Goal: Task Accomplishment & Management: Manage account settings

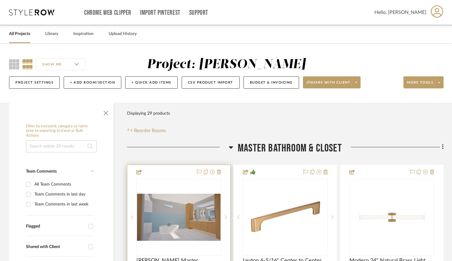
click at [197, 215] on img "0" at bounding box center [179, 217] width 84 height 47
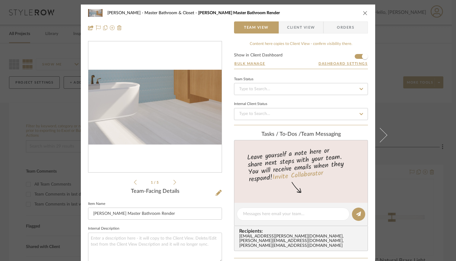
click at [158, 128] on img "0" at bounding box center [154, 107] width 133 height 75
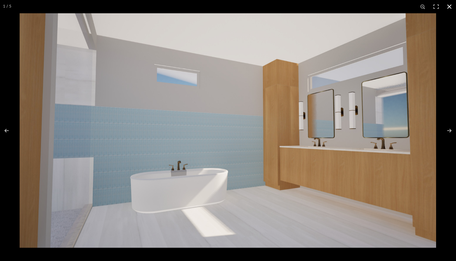
click at [450, 8] on button at bounding box center [449, 6] width 13 height 13
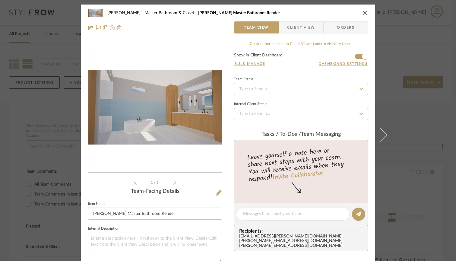
click at [173, 181] on icon at bounding box center [174, 181] width 3 height 5
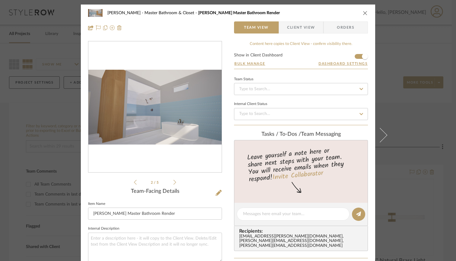
click at [173, 181] on icon at bounding box center [174, 181] width 3 height 5
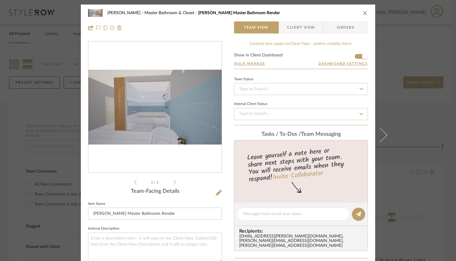
click at [173, 181] on icon at bounding box center [174, 181] width 3 height 5
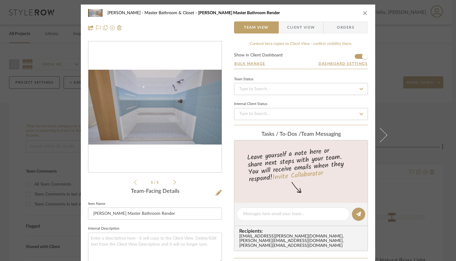
click at [173, 181] on icon at bounding box center [174, 181] width 3 height 5
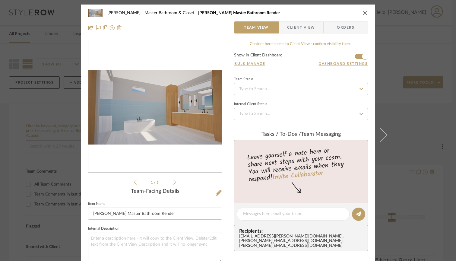
click at [175, 182] on div "1 / 5" at bounding box center [155, 113] width 134 height 145
click at [159, 55] on div at bounding box center [154, 107] width 133 height 132
click at [216, 194] on icon at bounding box center [219, 193] width 6 height 6
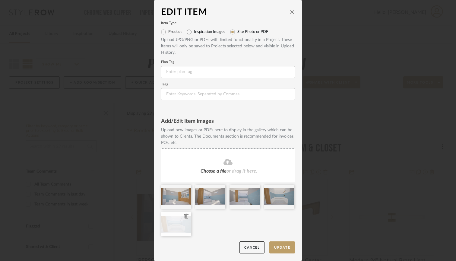
click at [184, 214] on icon at bounding box center [186, 216] width 4 height 5
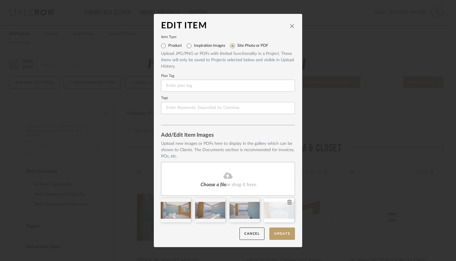
click at [287, 203] on icon at bounding box center [289, 202] width 4 height 5
click at [253, 202] on icon at bounding box center [255, 202] width 4 height 5
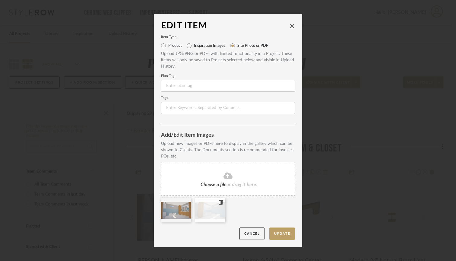
click at [219, 202] on icon at bounding box center [221, 202] width 4 height 5
click at [185, 201] on icon at bounding box center [186, 202] width 4 height 5
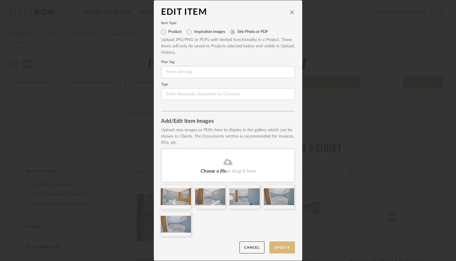
click at [276, 248] on button "Update" at bounding box center [282, 247] width 26 height 12
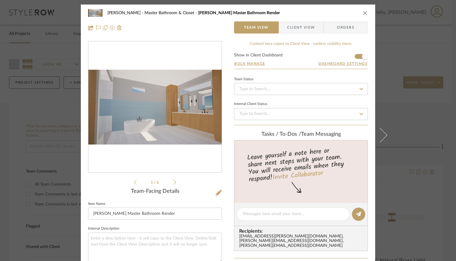
click at [365, 13] on icon "close" at bounding box center [365, 13] width 5 height 5
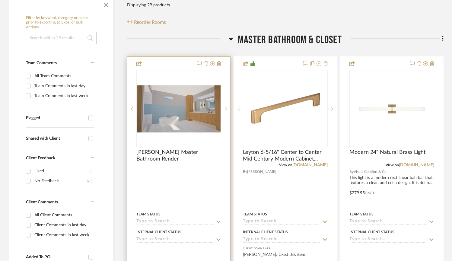
scroll to position [116, 0]
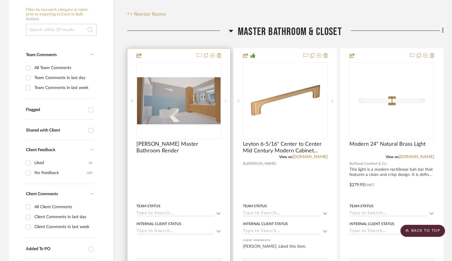
click at [226, 99] on icon at bounding box center [226, 101] width 2 height 4
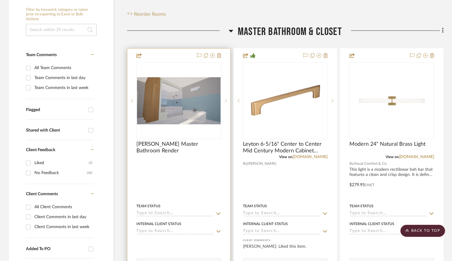
click at [226, 99] on icon at bounding box center [226, 101] width 2 height 4
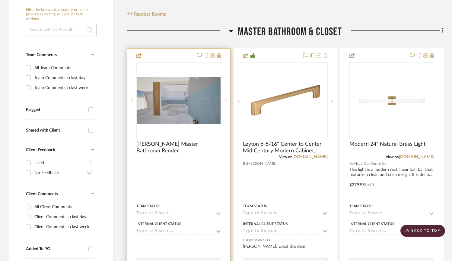
click at [226, 99] on icon at bounding box center [226, 101] width 2 height 4
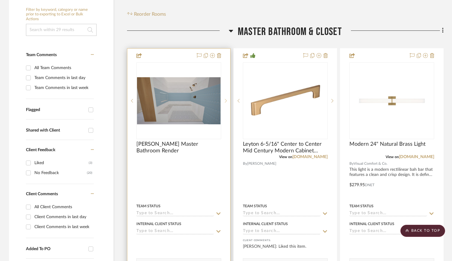
click at [226, 99] on icon at bounding box center [226, 101] width 2 height 4
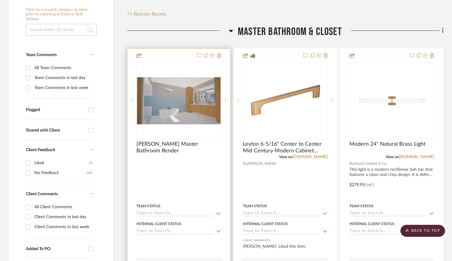
click at [226, 99] on icon at bounding box center [226, 101] width 2 height 4
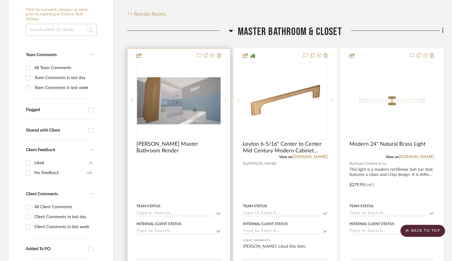
click at [226, 99] on icon at bounding box center [226, 101] width 2 height 4
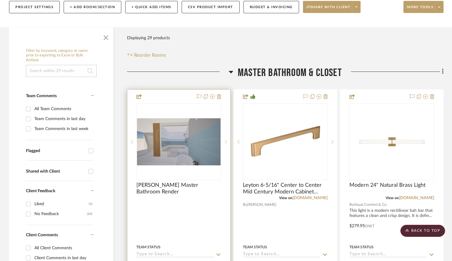
scroll to position [67, 0]
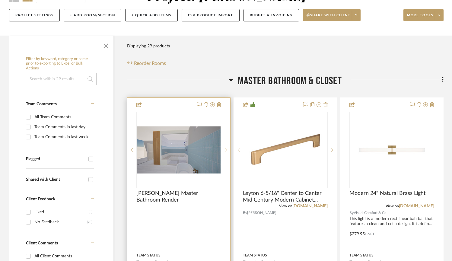
click at [226, 150] on icon at bounding box center [226, 150] width 2 height 4
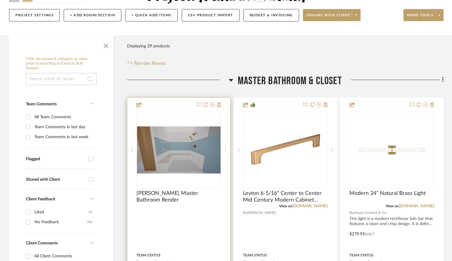
click at [226, 150] on icon at bounding box center [226, 150] width 2 height 4
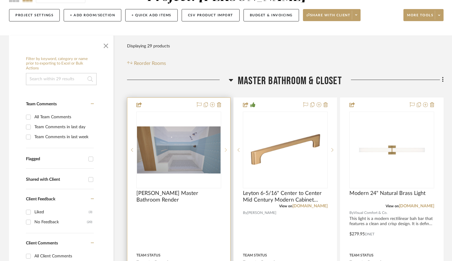
click at [226, 150] on icon at bounding box center [226, 150] width 2 height 4
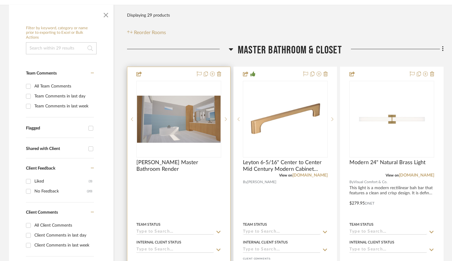
scroll to position [99, 0]
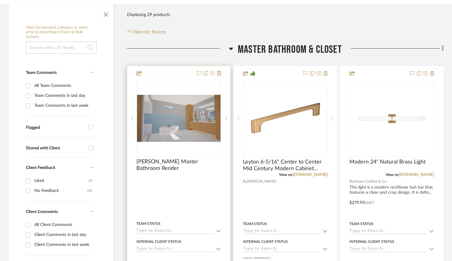
click at [154, 191] on div at bounding box center [178, 198] width 103 height 264
click at [169, 95] on img "0" at bounding box center [179, 118] width 84 height 47
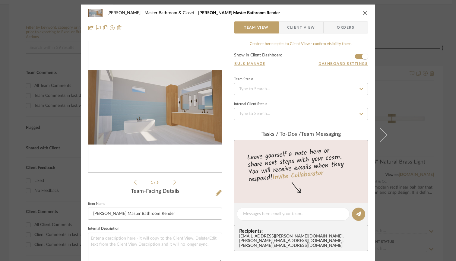
scroll to position [0, 0]
click at [173, 182] on icon at bounding box center [174, 182] width 3 height 5
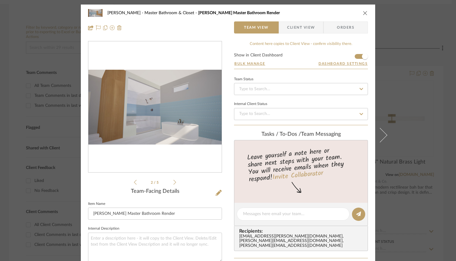
click at [173, 182] on icon at bounding box center [174, 182] width 3 height 5
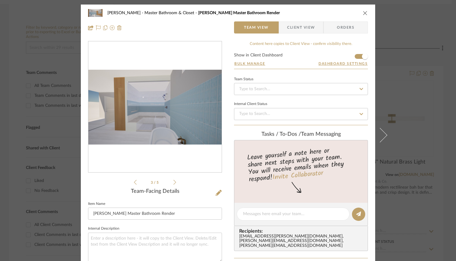
click at [173, 182] on icon at bounding box center [174, 182] width 3 height 5
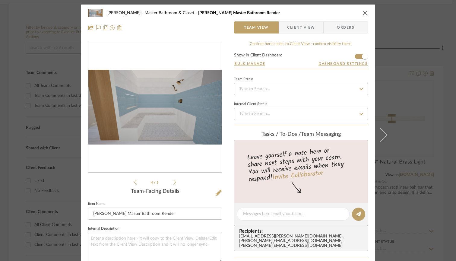
click at [173, 182] on icon at bounding box center [174, 182] width 3 height 5
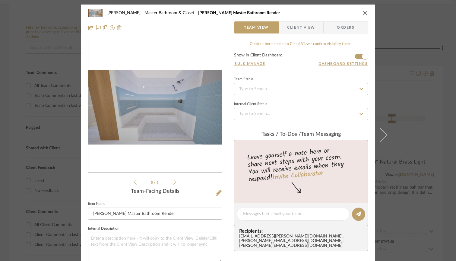
click at [173, 182] on icon at bounding box center [174, 182] width 3 height 5
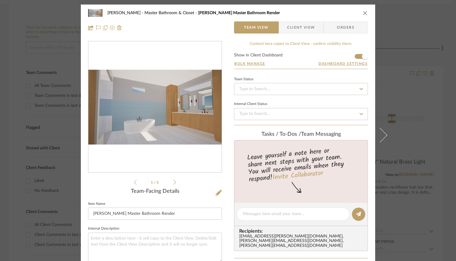
click at [173, 182] on icon at bounding box center [174, 182] width 3 height 5
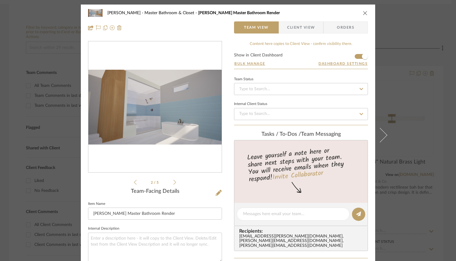
click at [173, 182] on icon at bounding box center [174, 182] width 3 height 5
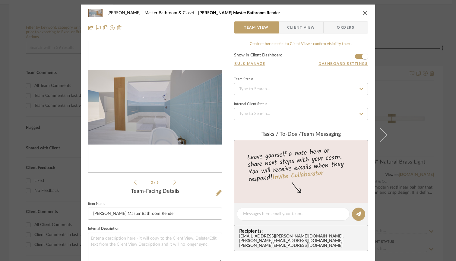
click at [173, 182] on icon at bounding box center [174, 182] width 3 height 5
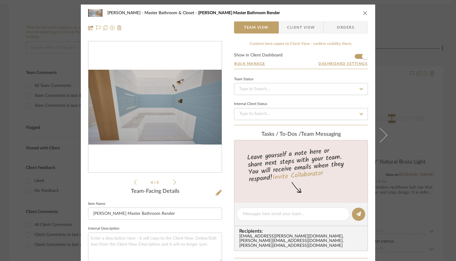
click at [173, 182] on icon at bounding box center [174, 181] width 3 height 5
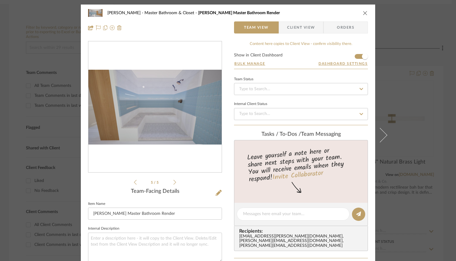
click at [364, 13] on icon "close" at bounding box center [365, 13] width 5 height 5
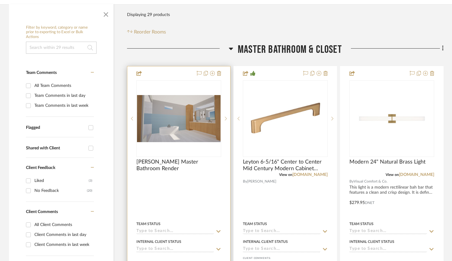
scroll to position [122, 0]
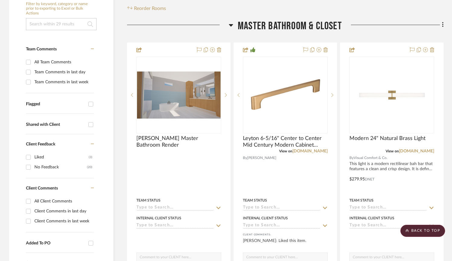
click at [218, 32] on div at bounding box center [178, 27] width 102 height 15
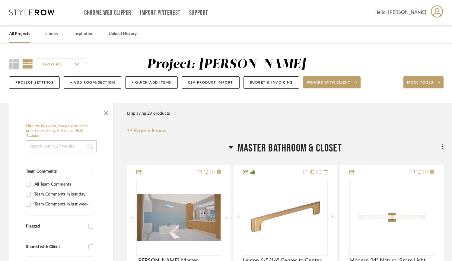
scroll to position [0, 0]
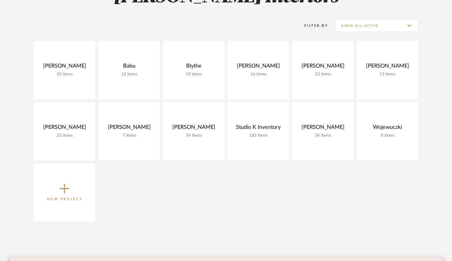
scroll to position [106, 0]
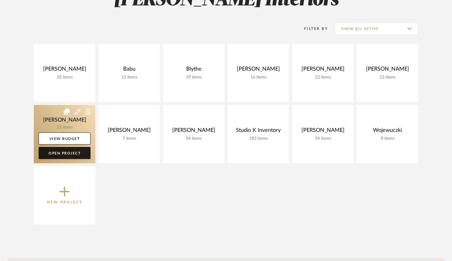
click at [56, 149] on link "Open Project" at bounding box center [65, 153] width 52 height 12
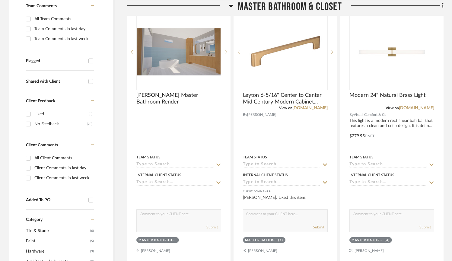
scroll to position [158, 0]
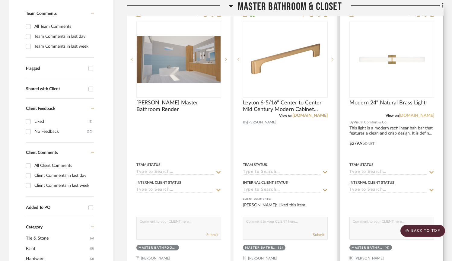
click at [404, 115] on link "[DOMAIN_NAME]" at bounding box center [416, 115] width 35 height 4
click at [416, 116] on link "[DOMAIN_NAME]" at bounding box center [416, 115] width 35 height 4
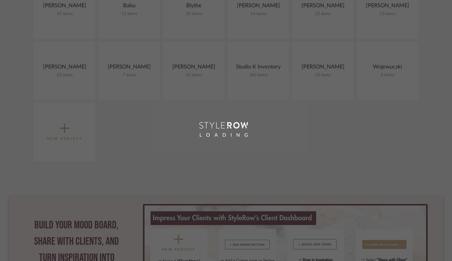
scroll to position [106, 0]
